Goal: Use online tool/utility: Use online tool/utility

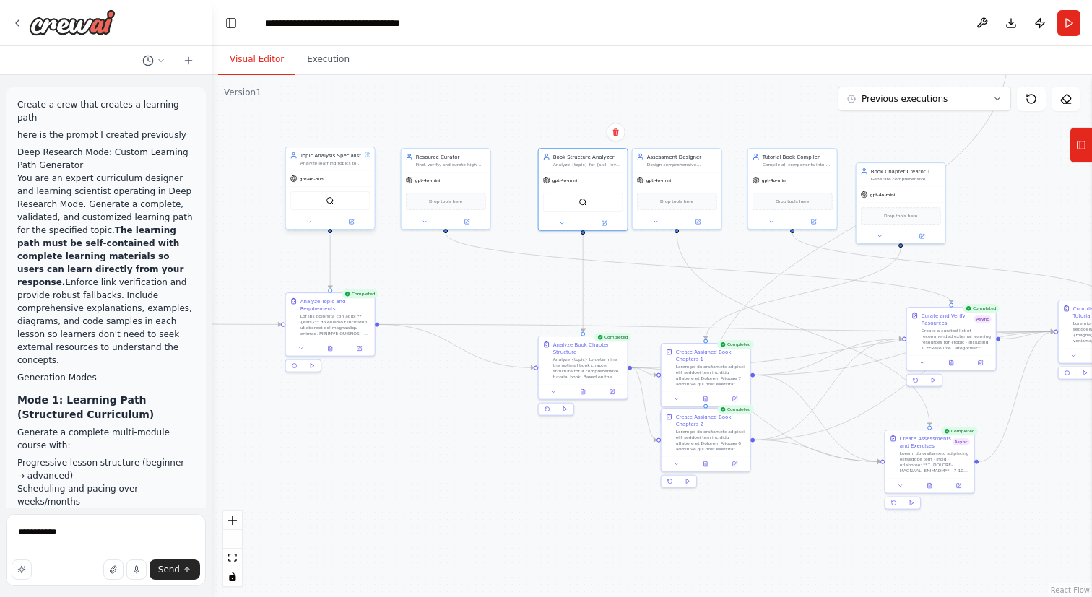
scroll to position [27048, 0]
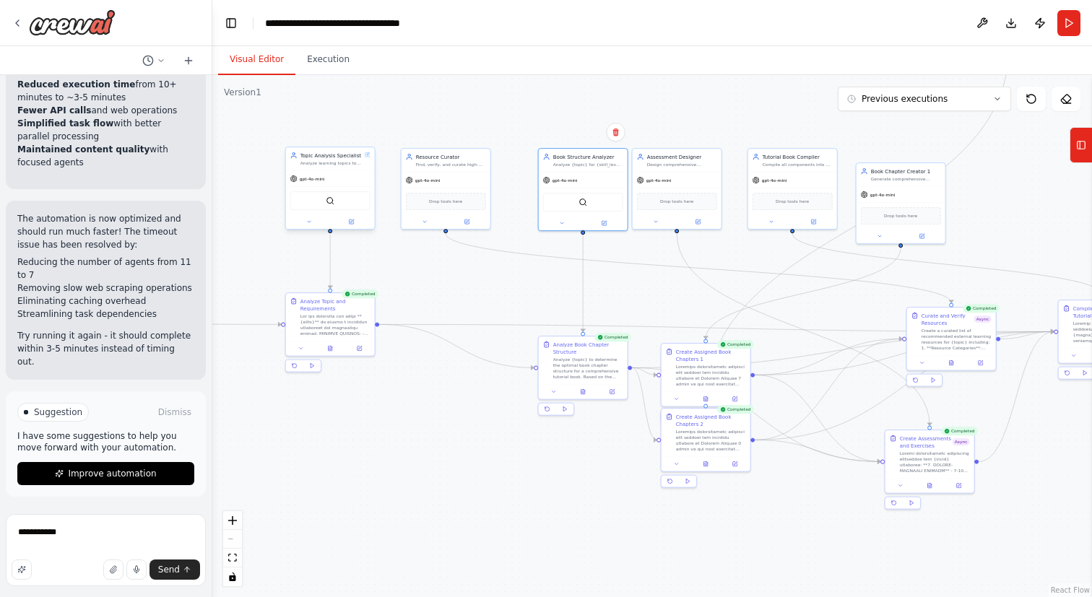
click at [325, 181] on div "gpt-4o-mini" at bounding box center [330, 179] width 89 height 16
click at [356, 221] on button at bounding box center [351, 221] width 40 height 9
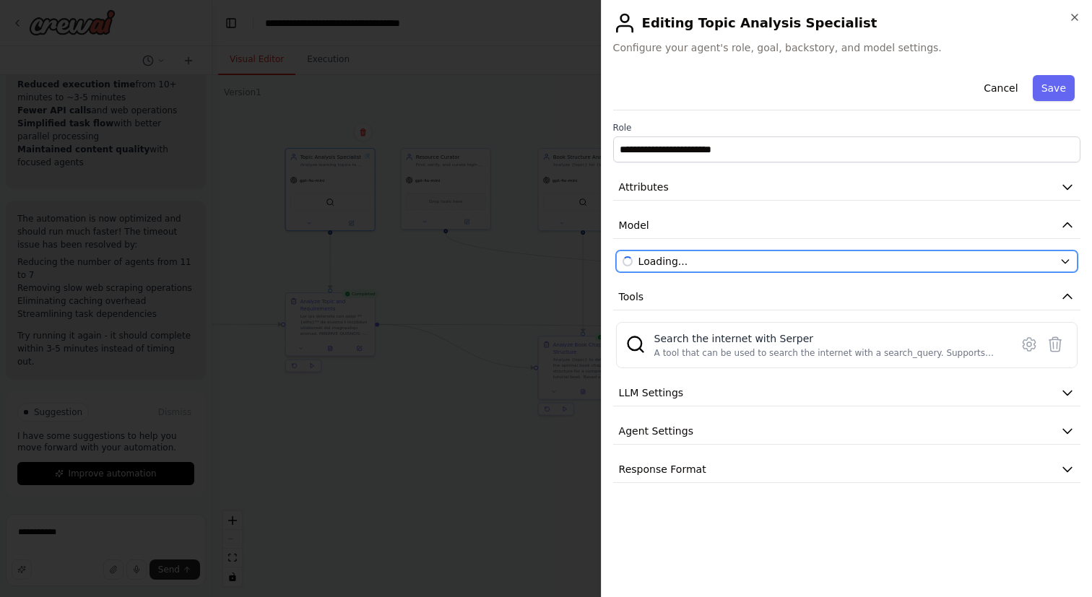
click at [689, 262] on span "Loading..." at bounding box center [664, 261] width 50 height 14
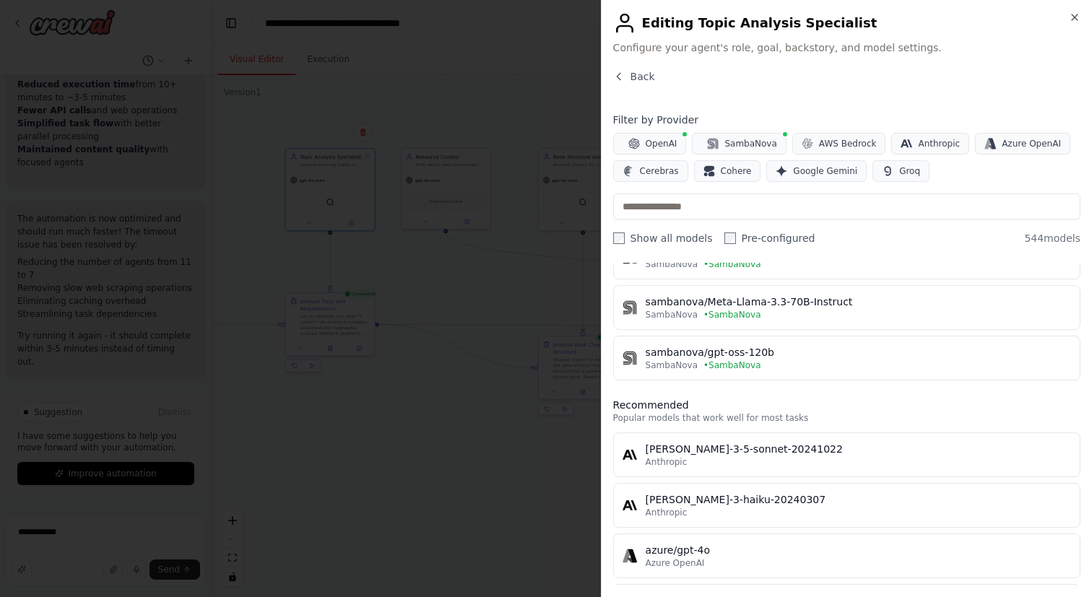
scroll to position [380, 0]
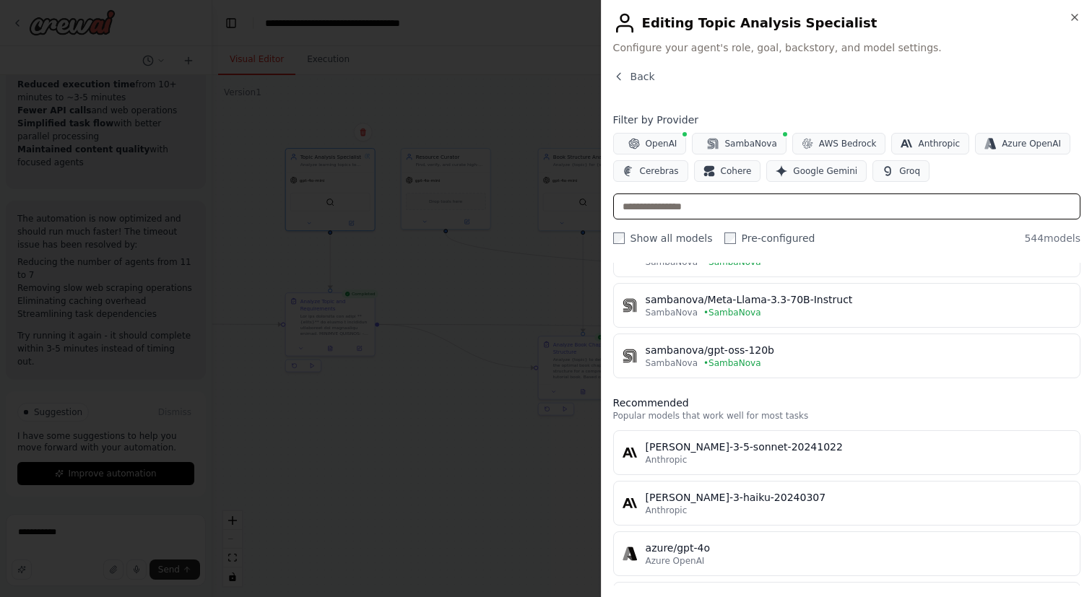
click at [785, 212] on input "text" at bounding box center [846, 207] width 467 height 26
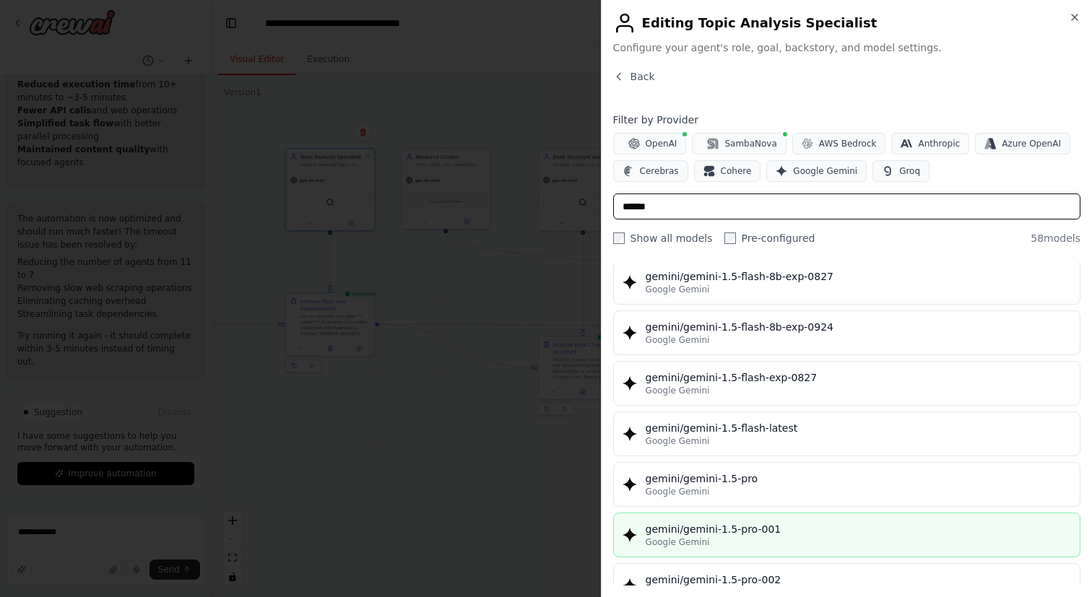
scroll to position [0, 0]
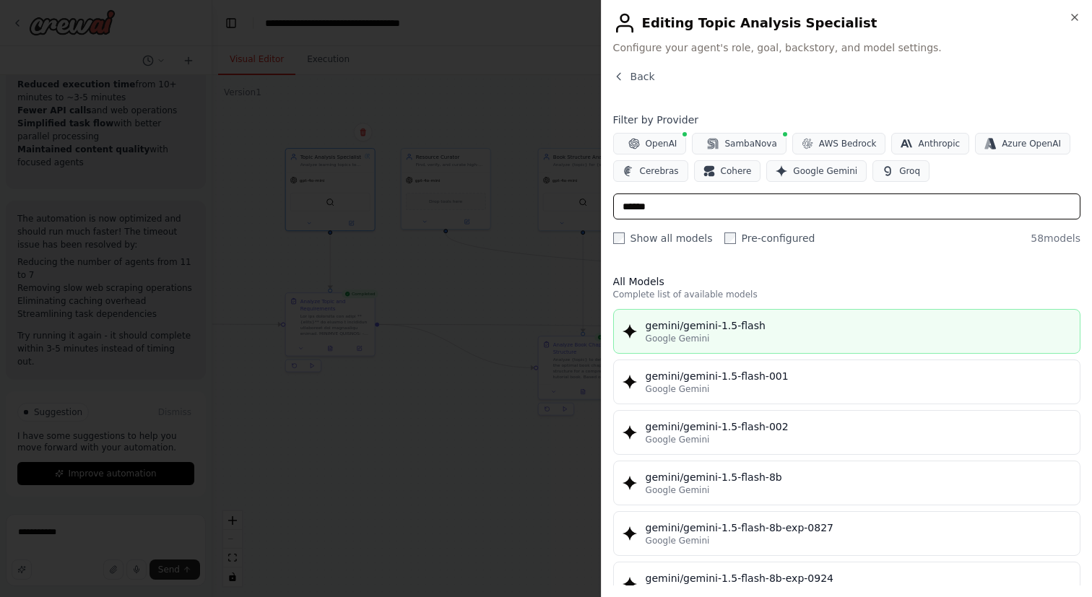
type input "******"
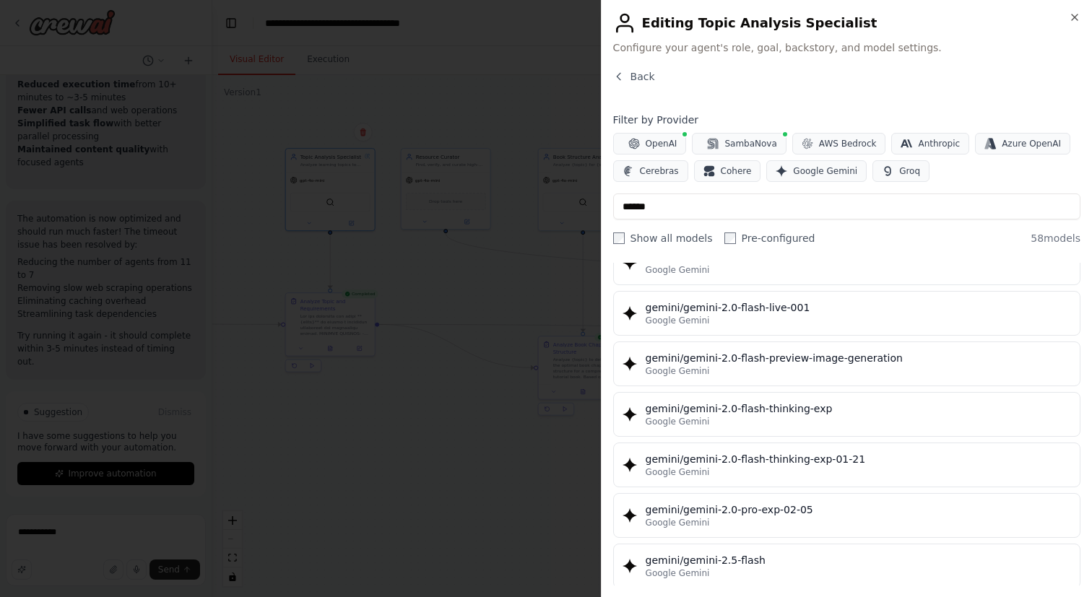
scroll to position [996, 0]
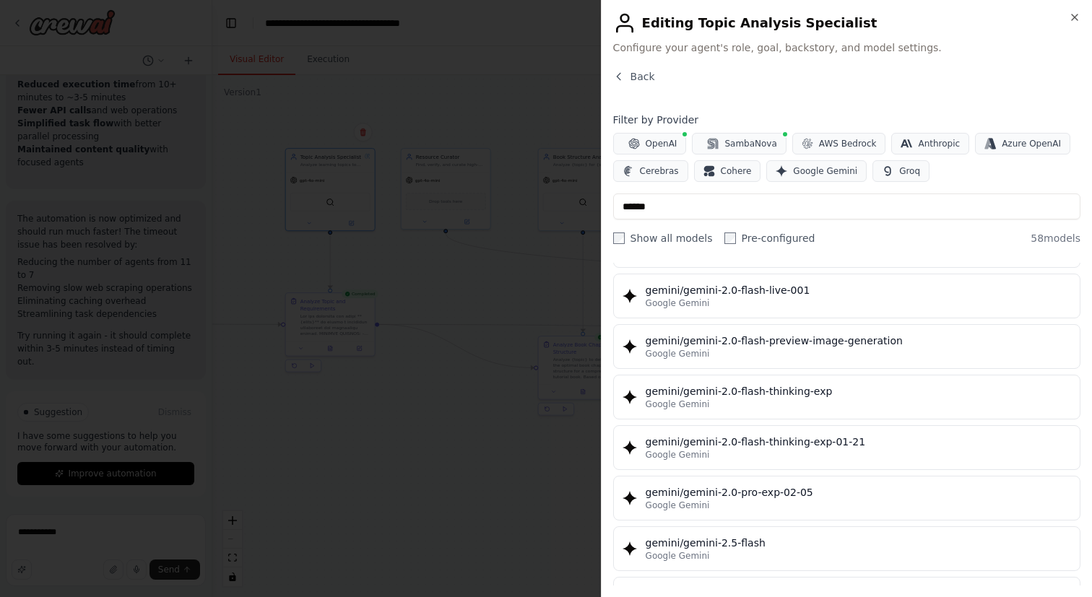
drag, startPoint x: 803, startPoint y: 548, endPoint x: 645, endPoint y: 548, distance: 158.2
click at [646, 548] on div "gemini/gemini-2.5-flash" at bounding box center [859, 543] width 426 height 14
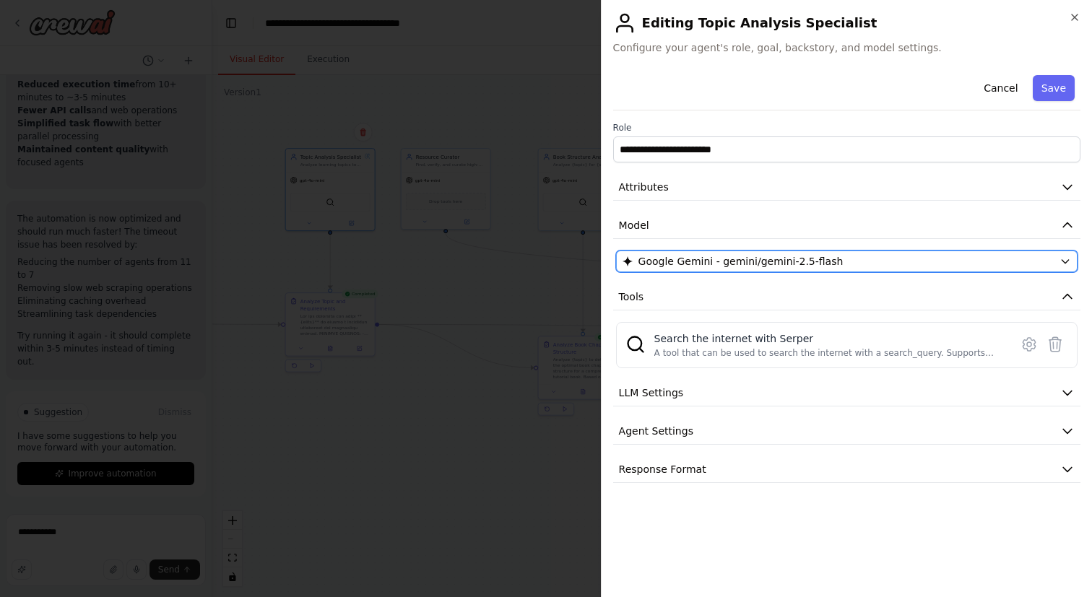
click at [727, 260] on span "Google Gemini - gemini/gemini-2.5-flash" at bounding box center [741, 261] width 205 height 14
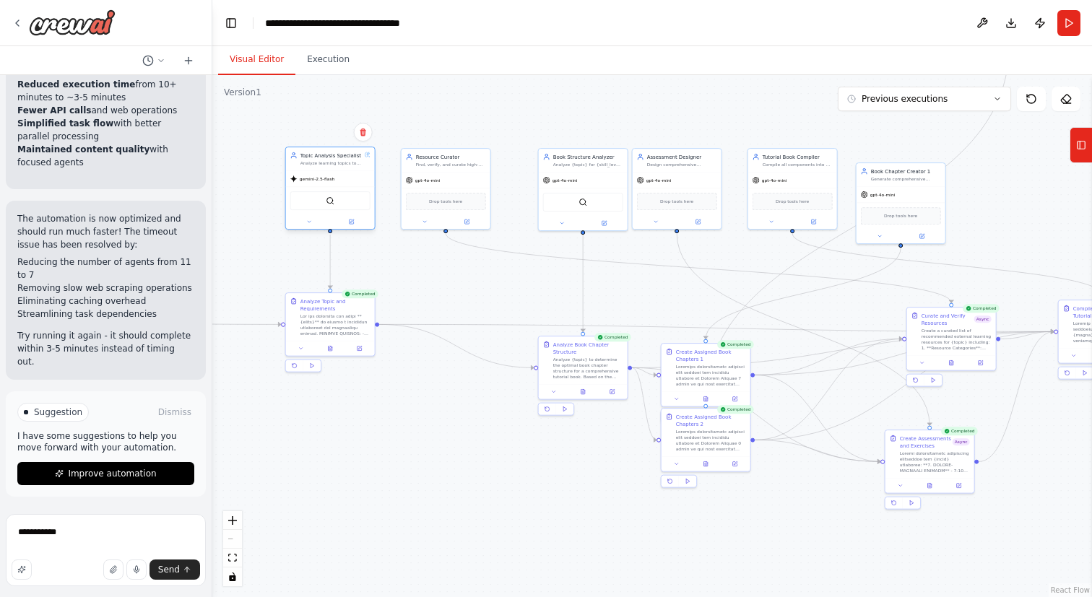
click at [311, 181] on span "gemini-2.5-flash" at bounding box center [317, 179] width 35 height 6
click at [357, 220] on button at bounding box center [351, 221] width 40 height 9
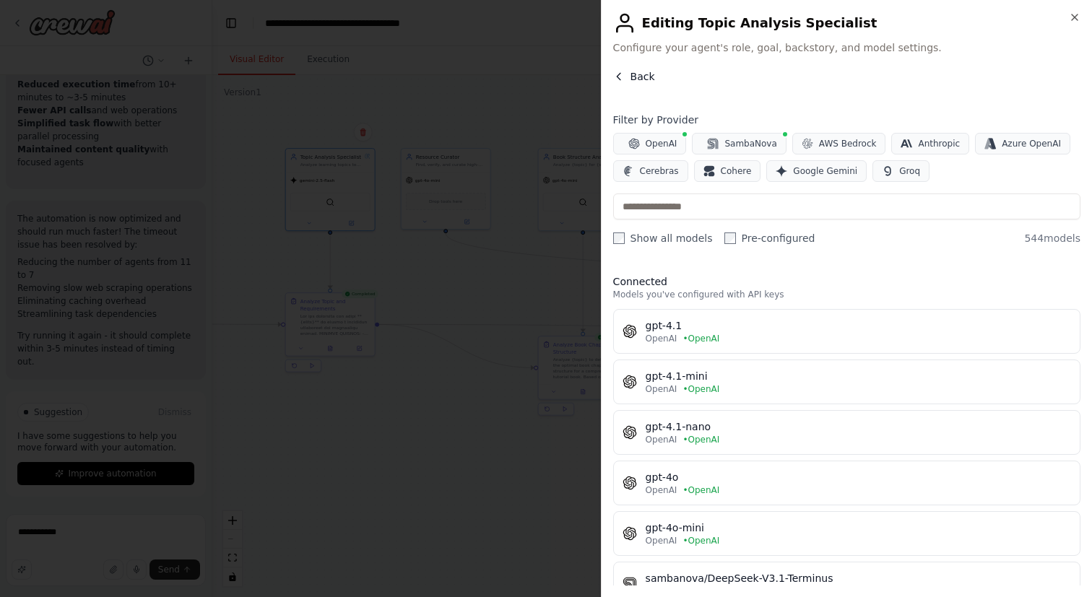
click at [643, 72] on span "Back" at bounding box center [643, 76] width 25 height 14
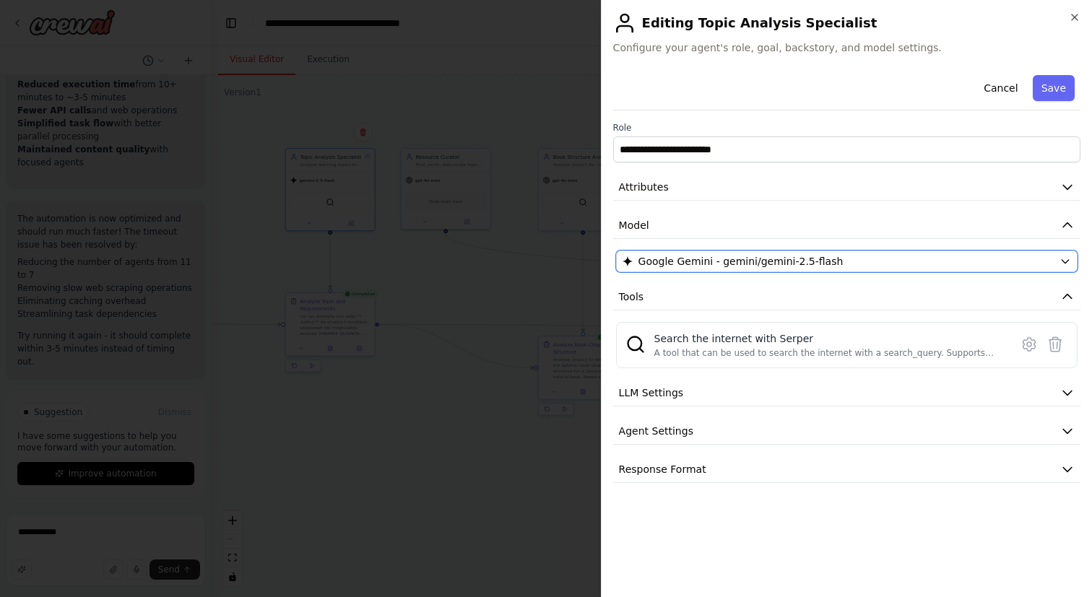
drag, startPoint x: 862, startPoint y: 262, endPoint x: 720, endPoint y: 267, distance: 142.4
click at [719, 267] on div "Google Gemini - gemini/gemini-2.5-flash" at bounding box center [838, 261] width 431 height 14
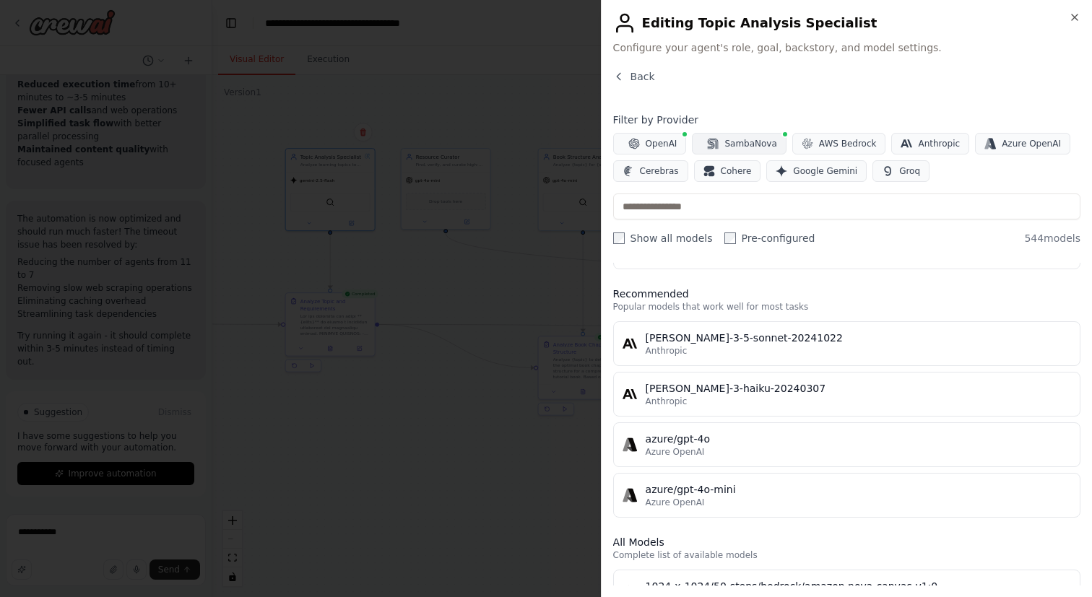
scroll to position [493, 0]
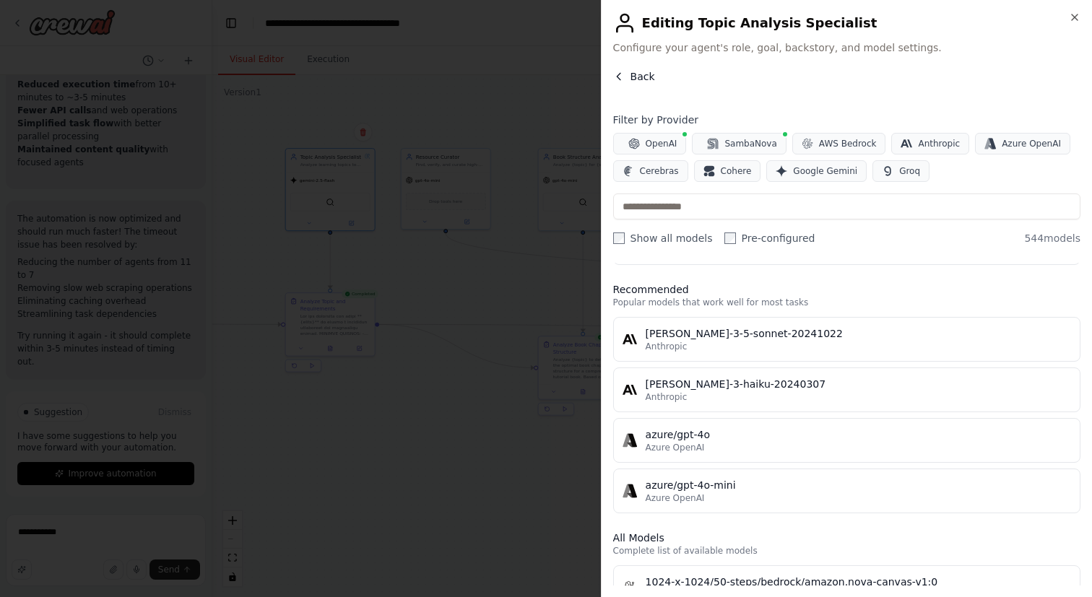
click at [637, 72] on span "Back" at bounding box center [643, 76] width 25 height 14
